Goal: Task Accomplishment & Management: Use online tool/utility

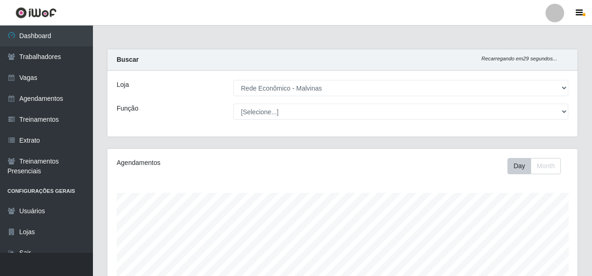
select select "194"
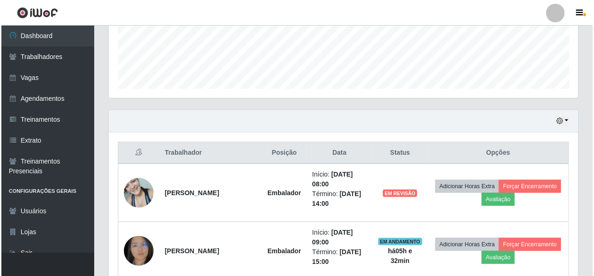
scroll to position [193, 470]
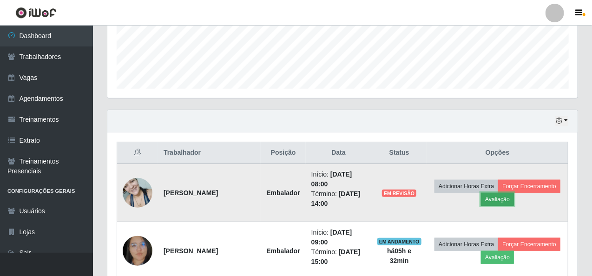
click at [514, 197] on button "Avaliação" at bounding box center [497, 199] width 33 height 13
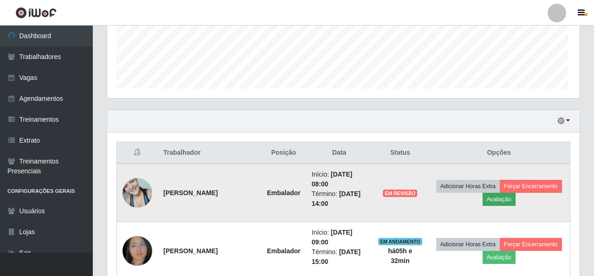
scroll to position [193, 466]
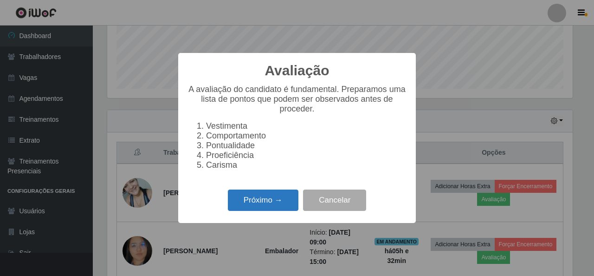
click at [258, 201] on button "Próximo →" at bounding box center [263, 200] width 71 height 22
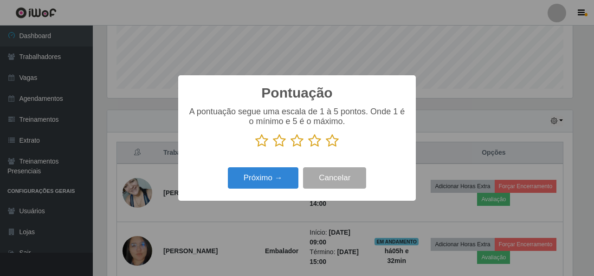
click at [327, 143] on icon at bounding box center [332, 141] width 13 height 14
click at [326, 148] on input "radio" at bounding box center [326, 148] width 0 height 0
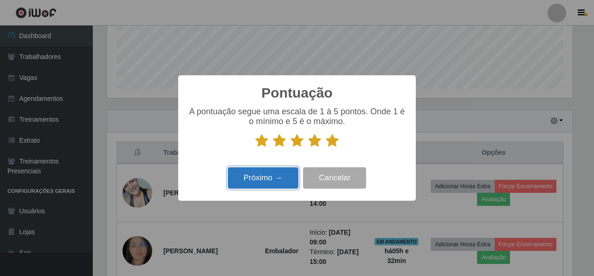
click at [275, 181] on button "Próximo →" at bounding box center [263, 178] width 71 height 22
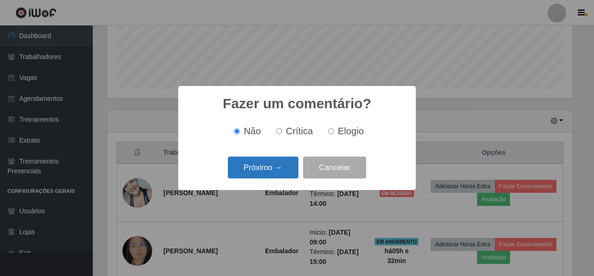
click at [276, 169] on button "Próximo →" at bounding box center [263, 167] width 71 height 22
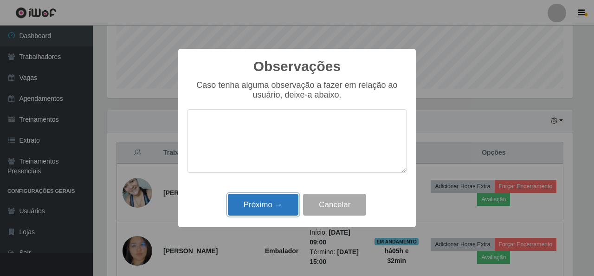
click at [269, 206] on button "Próximo →" at bounding box center [263, 205] width 71 height 22
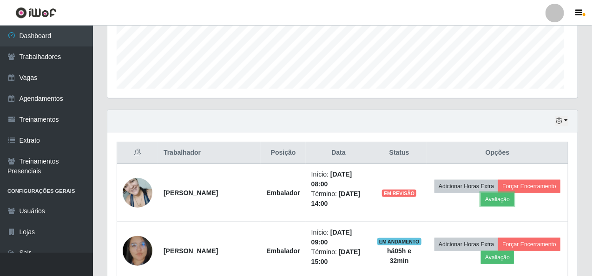
scroll to position [193, 470]
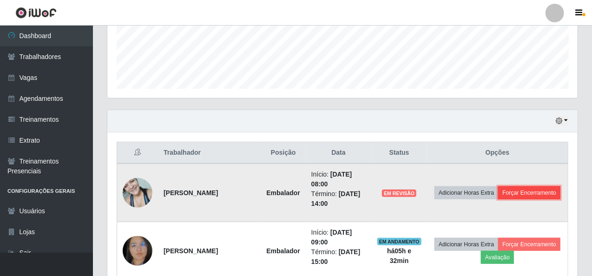
click at [498, 197] on button "Forçar Encerramento" at bounding box center [529, 192] width 62 height 13
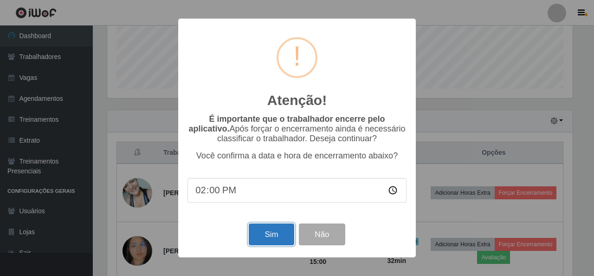
click at [265, 231] on button "Sim" at bounding box center [271, 234] width 45 height 22
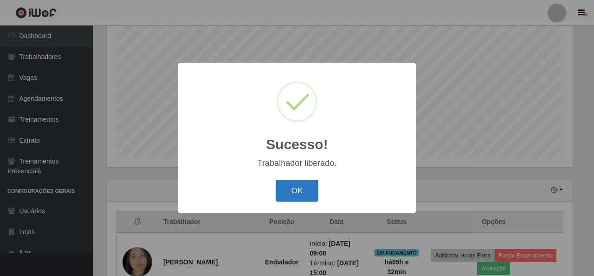
click at [302, 187] on button "OK" at bounding box center [297, 191] width 43 height 22
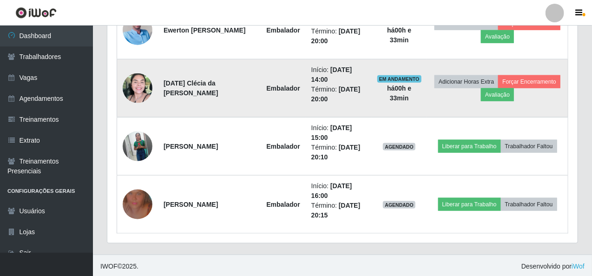
scroll to position [278, 0]
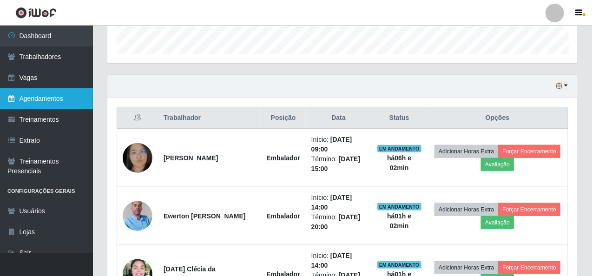
click at [38, 104] on link "Agendamentos" at bounding box center [46, 98] width 93 height 21
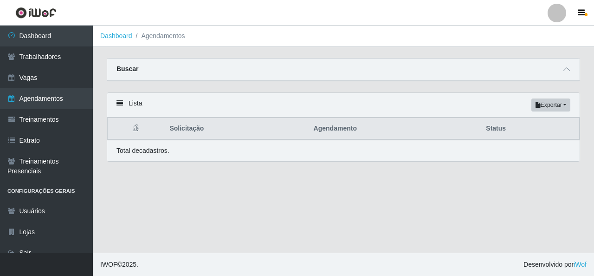
click at [304, 218] on main "Dashboard Agendamentos Carregando... Buscar Início em [GEOGRAPHIC_DATA] em Stat…" at bounding box center [344, 139] width 502 height 227
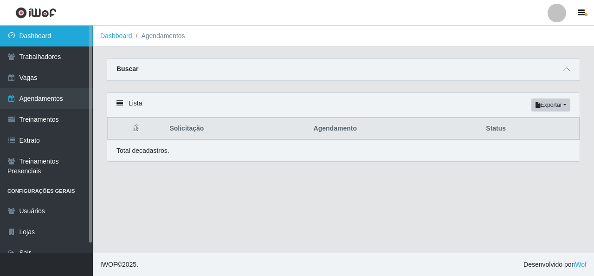
click at [34, 35] on link "Dashboard" at bounding box center [46, 36] width 93 height 21
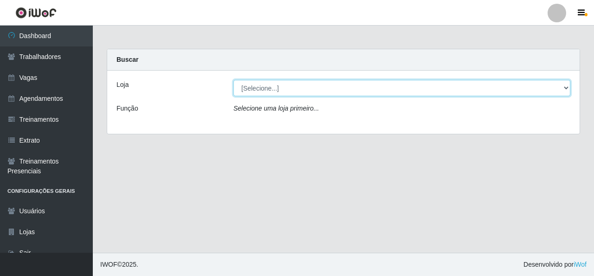
click at [293, 86] on select "[Selecione...] Rede Econômico - Malvinas Rede Econômico - Prata" at bounding box center [402, 88] width 337 height 16
select select "194"
click at [234, 80] on select "[Selecione...] Rede Econômico - Malvinas Rede Econômico - Prata" at bounding box center [402, 88] width 337 height 16
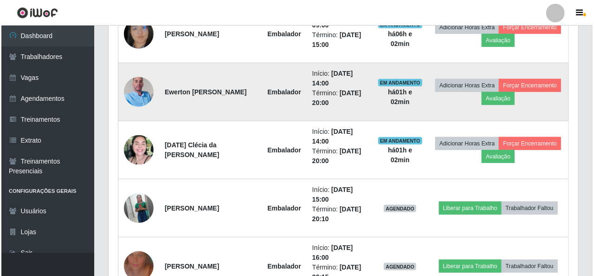
scroll to position [464, 0]
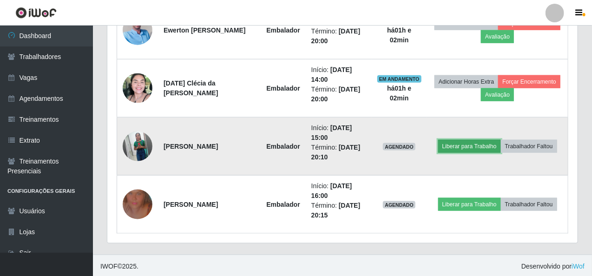
click at [463, 143] on button "Liberar para Trabalho" at bounding box center [469, 146] width 63 height 13
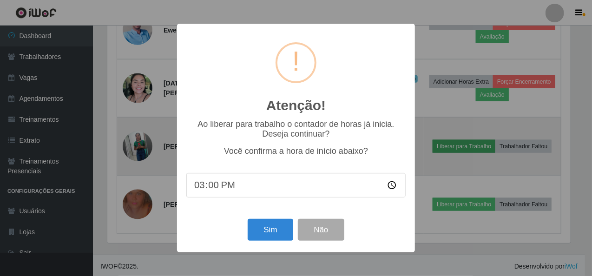
scroll to position [193, 466]
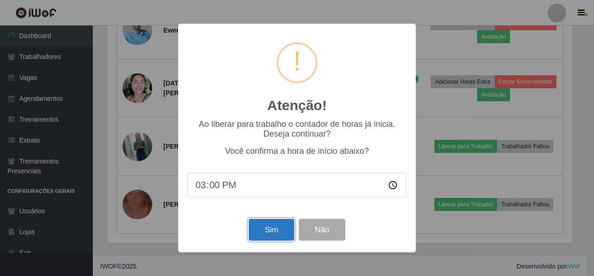
click at [273, 233] on button "Sim" at bounding box center [271, 230] width 45 height 22
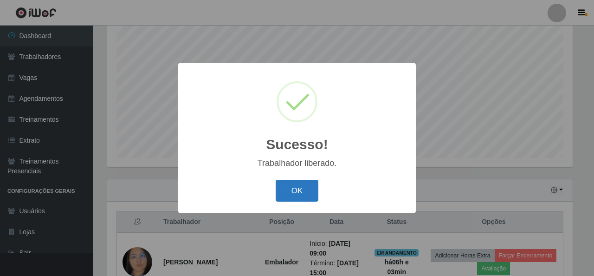
click at [294, 187] on button "OK" at bounding box center [297, 191] width 43 height 22
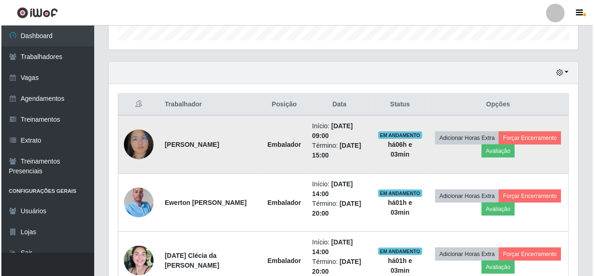
scroll to position [313, 0]
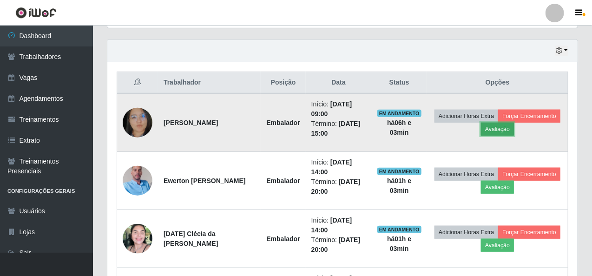
click at [514, 124] on button "Avaliação" at bounding box center [497, 129] width 33 height 13
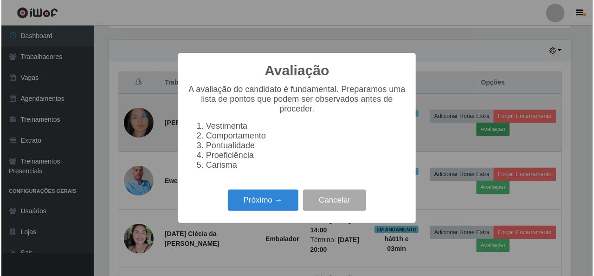
scroll to position [193, 466]
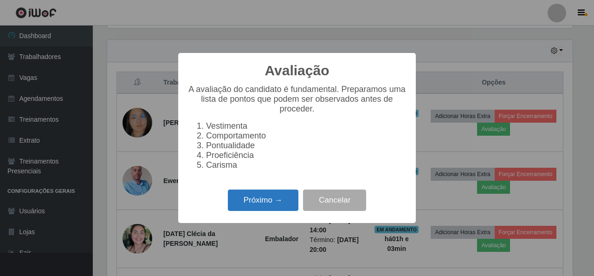
click at [263, 202] on button "Próximo →" at bounding box center [263, 200] width 71 height 22
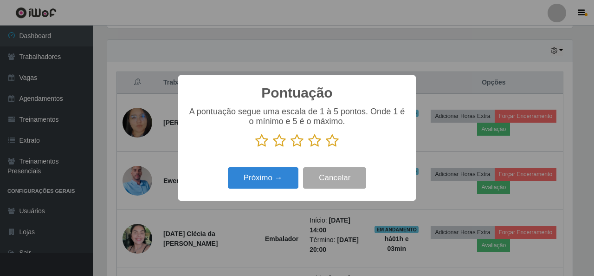
click at [334, 140] on icon at bounding box center [332, 141] width 13 height 14
click at [326, 148] on input "radio" at bounding box center [326, 148] width 0 height 0
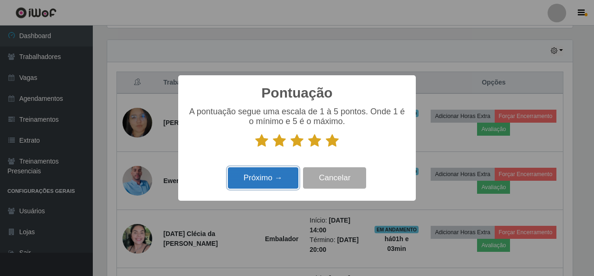
click at [284, 177] on button "Próximo →" at bounding box center [263, 178] width 71 height 22
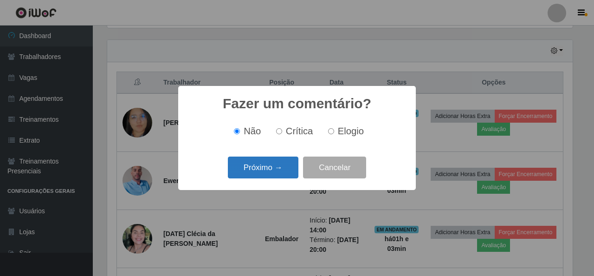
click at [274, 163] on button "Próximo →" at bounding box center [263, 167] width 71 height 22
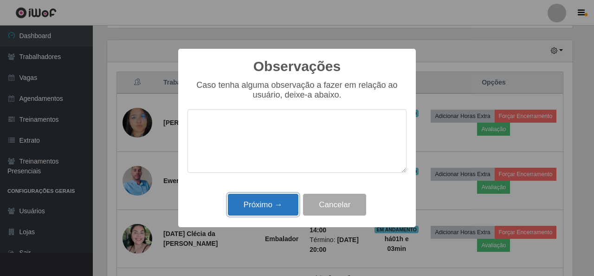
click at [268, 206] on button "Próximo →" at bounding box center [263, 205] width 71 height 22
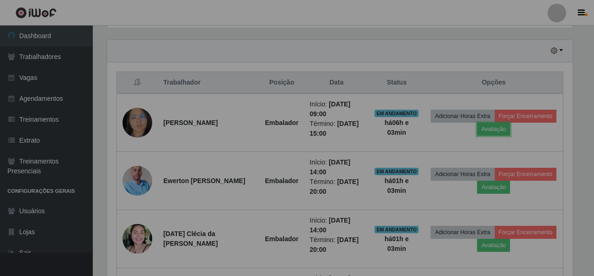
scroll to position [193, 470]
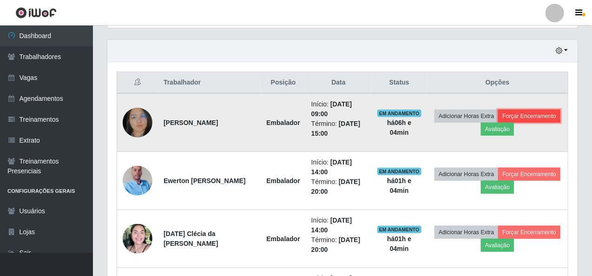
click at [498, 123] on button "Forçar Encerramento" at bounding box center [529, 116] width 62 height 13
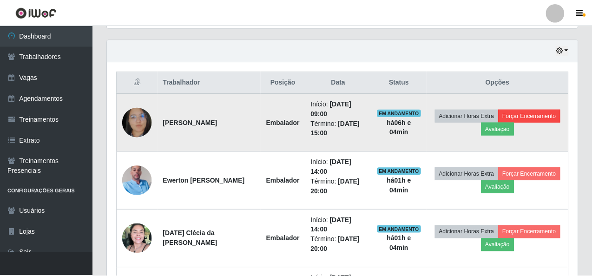
scroll to position [193, 466]
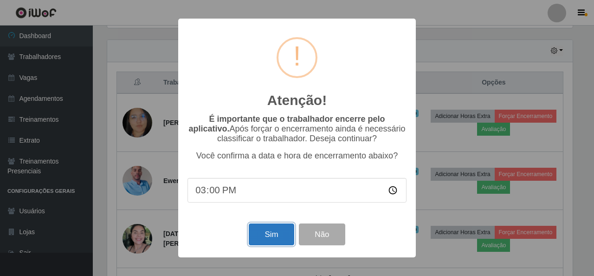
click at [268, 238] on button "Sim" at bounding box center [271, 234] width 45 height 22
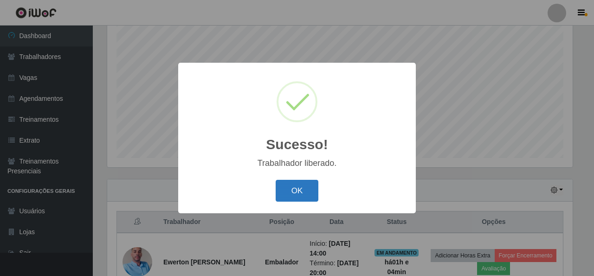
click at [300, 196] on button "OK" at bounding box center [297, 191] width 43 height 22
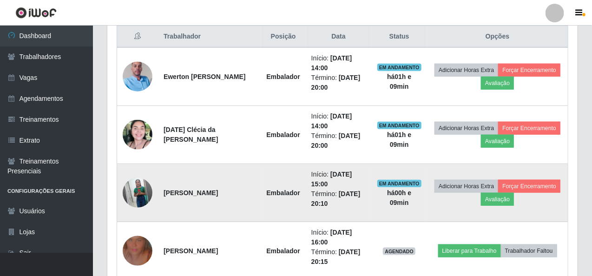
scroll to position [406, 0]
